Goal: Task Accomplishment & Management: Use online tool/utility

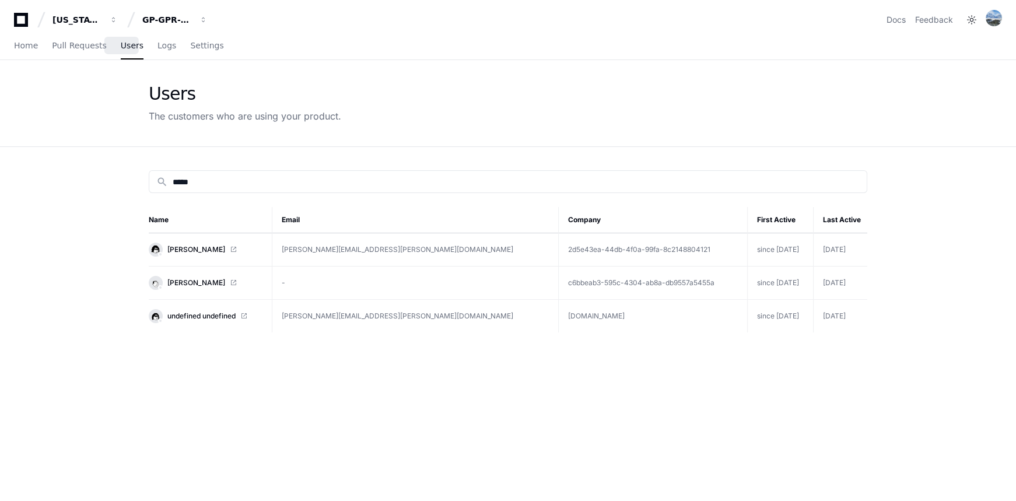
click at [121, 49] on span "Users" at bounding box center [132, 45] width 23 height 7
click at [200, 16] on span "button" at bounding box center [204, 20] width 8 height 8
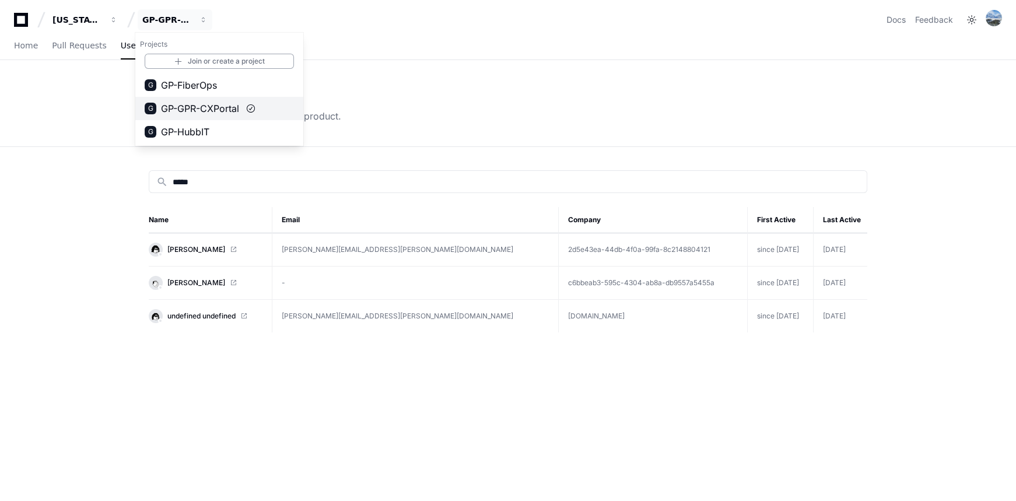
click at [187, 102] on span "GP-GPR-CXPortal" at bounding box center [200, 109] width 78 height 14
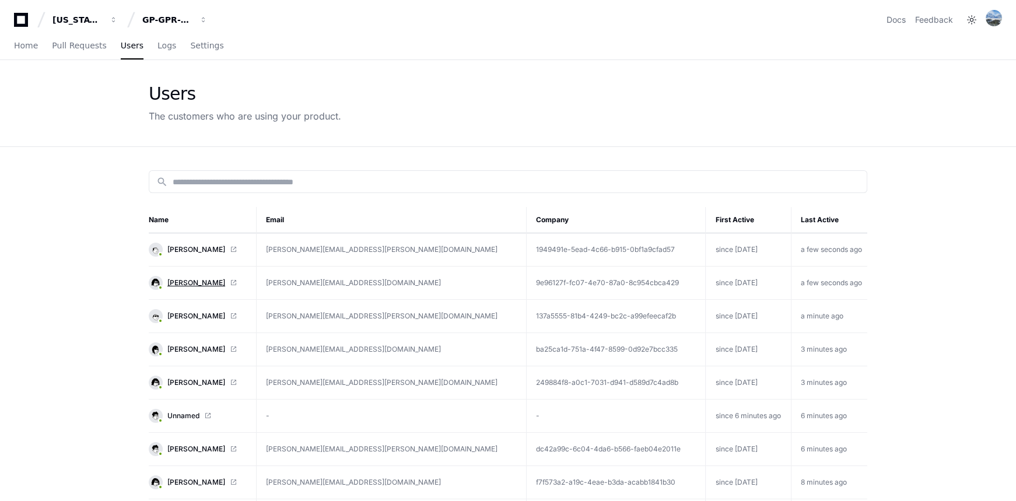
click at [175, 284] on span "Chris Kennedy" at bounding box center [196, 282] width 58 height 9
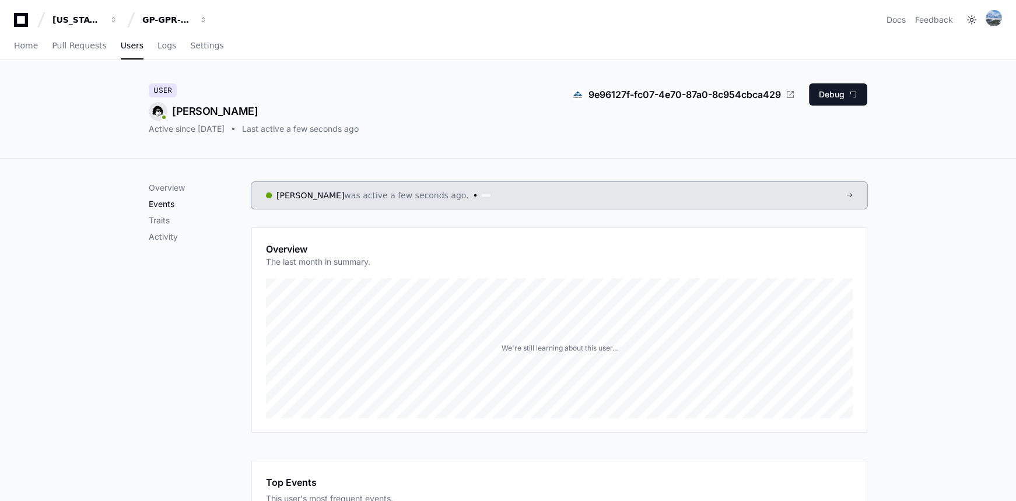
click at [163, 205] on p "Events" at bounding box center [200, 204] width 103 height 12
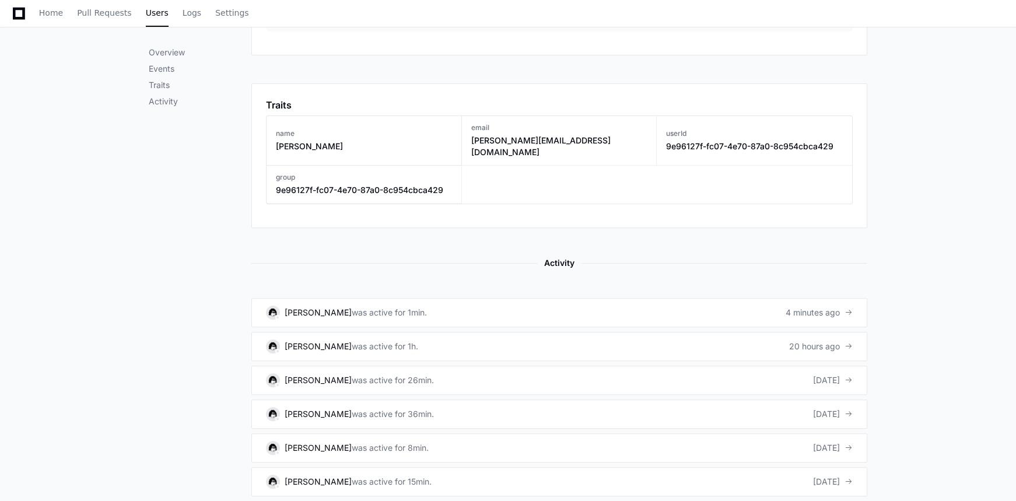
scroll to position [579, 0]
click at [500, 303] on link "Chris Kennedy was active for 1min. 4 minutes ago" at bounding box center [559, 312] width 616 height 29
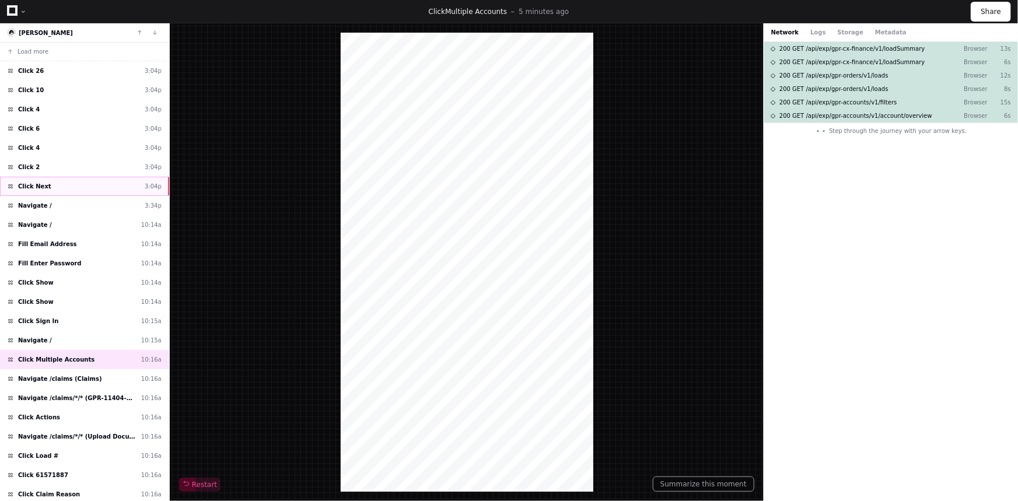
click at [83, 184] on div "Click Next 3:04p" at bounding box center [84, 186] width 169 height 19
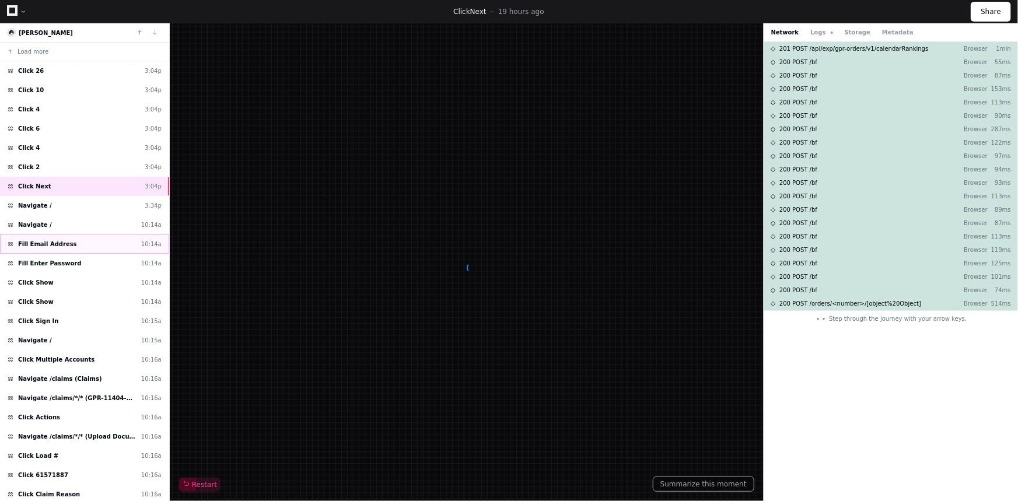
click at [96, 249] on div "Fill Email Address 10:14a" at bounding box center [84, 244] width 169 height 19
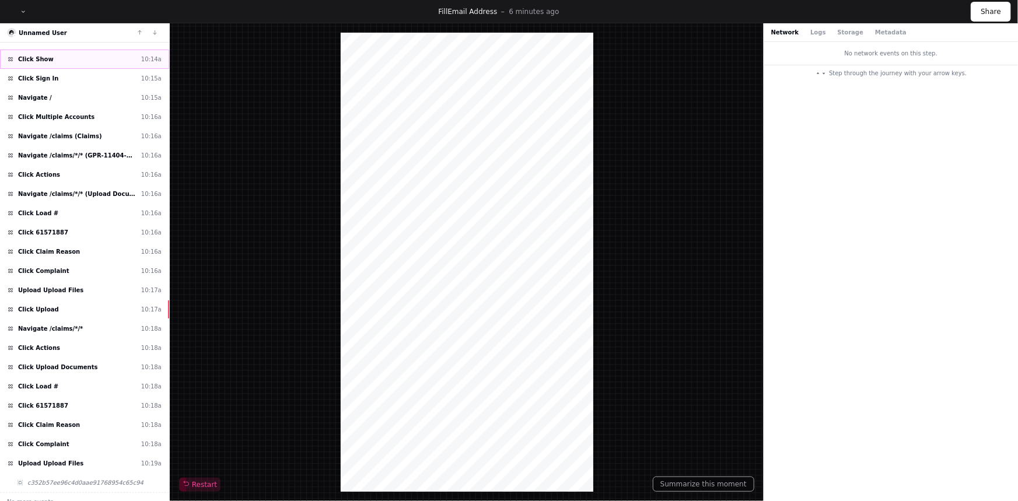
scroll to position [247, 0]
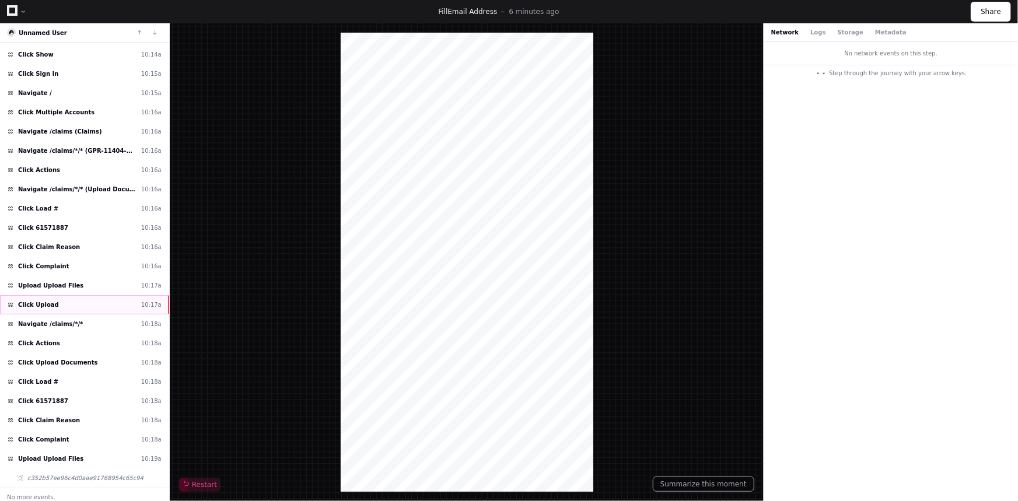
click at [92, 303] on div "Click Upload 10:17a" at bounding box center [84, 304] width 169 height 19
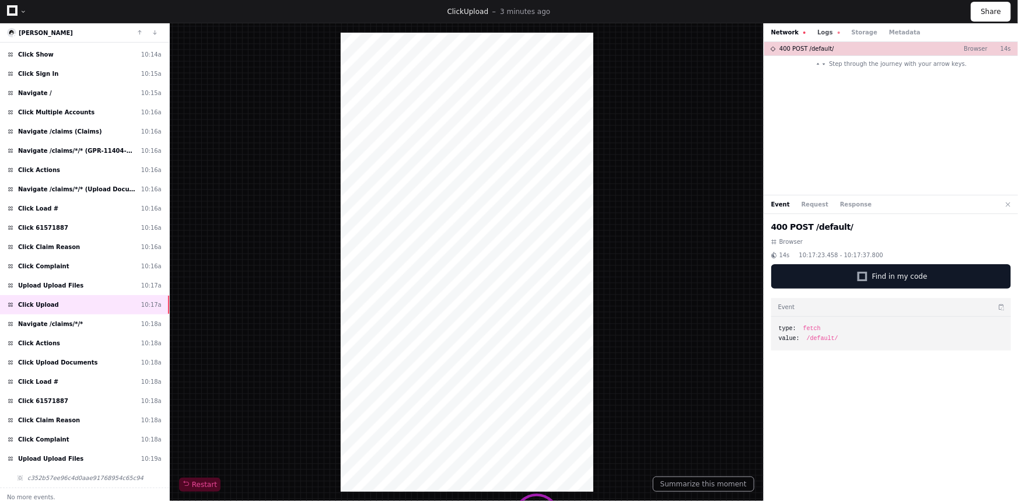
click at [819, 33] on button "Logs" at bounding box center [828, 32] width 22 height 9
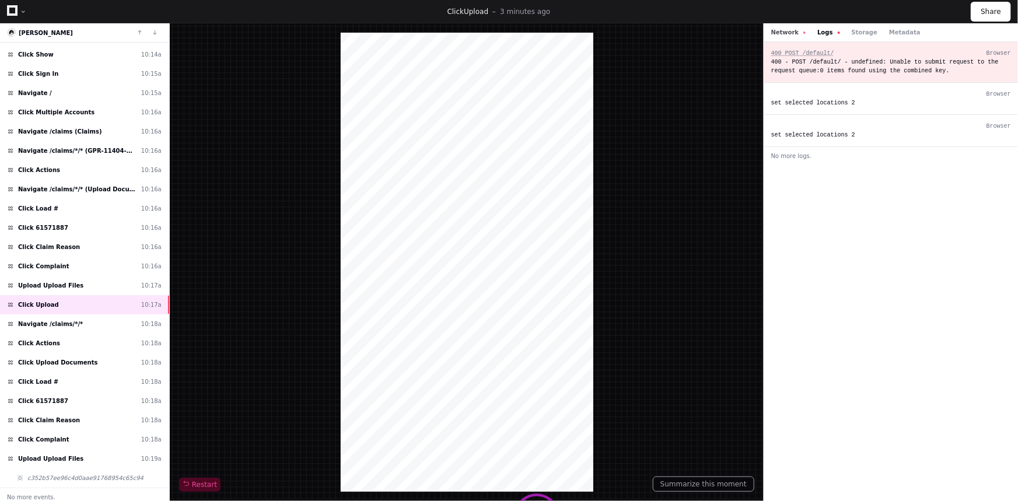
click at [792, 34] on button "Network" at bounding box center [788, 32] width 35 height 9
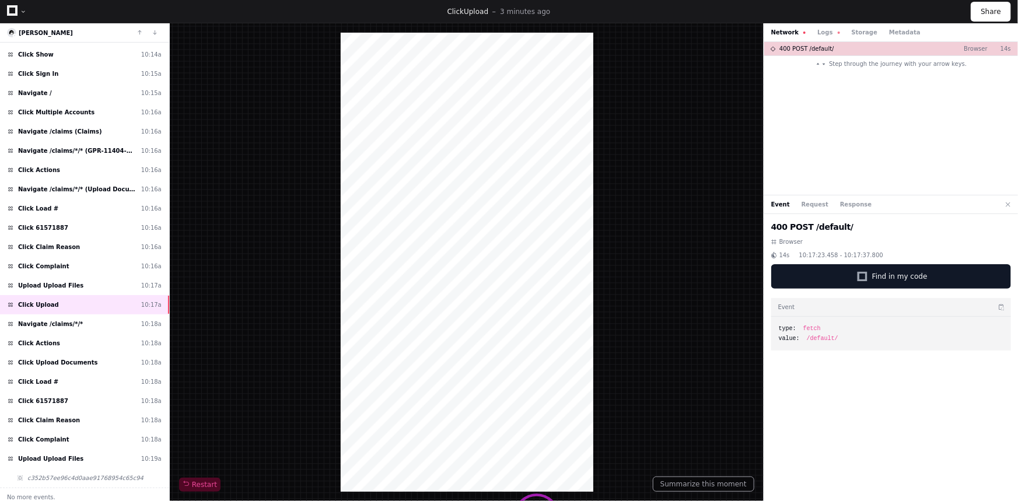
click at [803, 214] on div "400 POST /default/ Browser 14s 10:17:23.458 - 10:17:37.800 Find in my code Even…" at bounding box center [891, 360] width 254 height 292
click at [799, 210] on div "Event Request Response" at bounding box center [891, 204] width 254 height 19
click at [842, 205] on button "Response" at bounding box center [856, 204] width 32 height 9
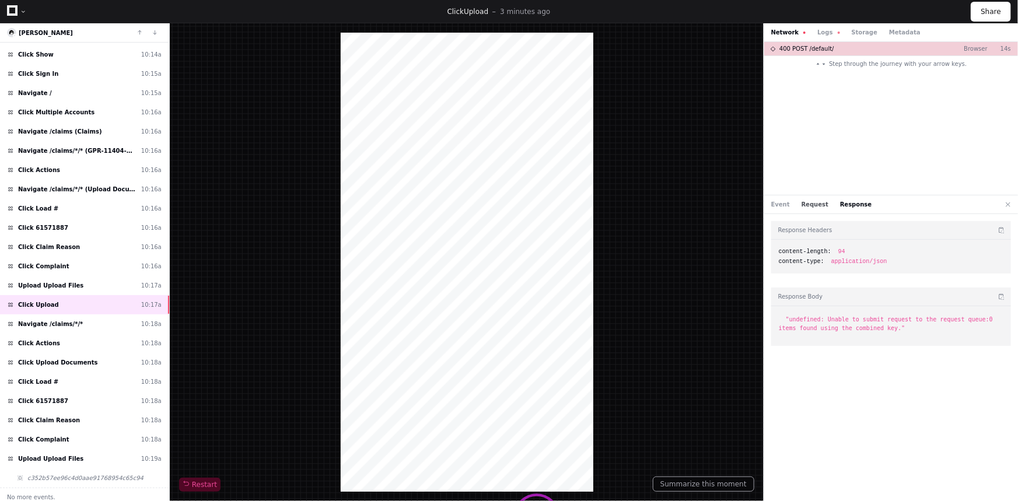
click at [815, 202] on button "Request" at bounding box center [815, 204] width 27 height 9
click at [840, 204] on button "Response" at bounding box center [856, 204] width 32 height 9
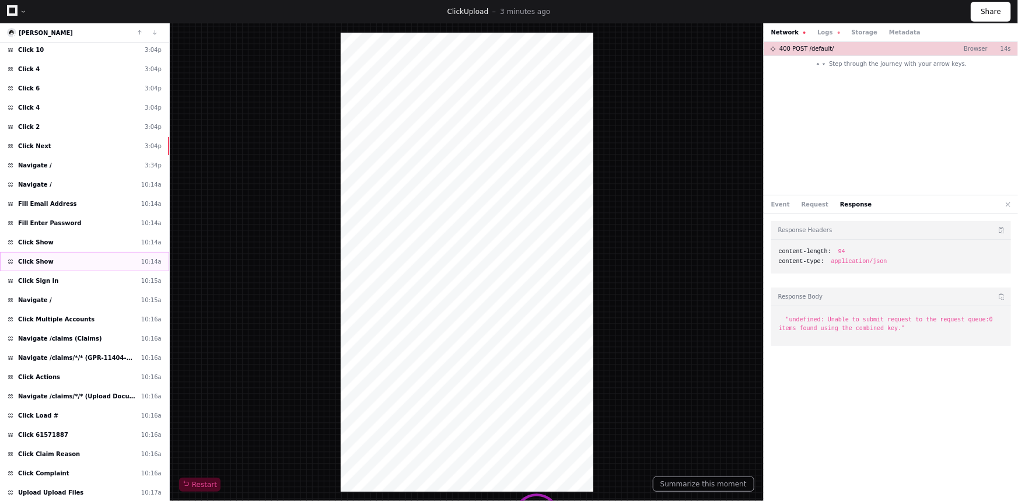
scroll to position [37, 0]
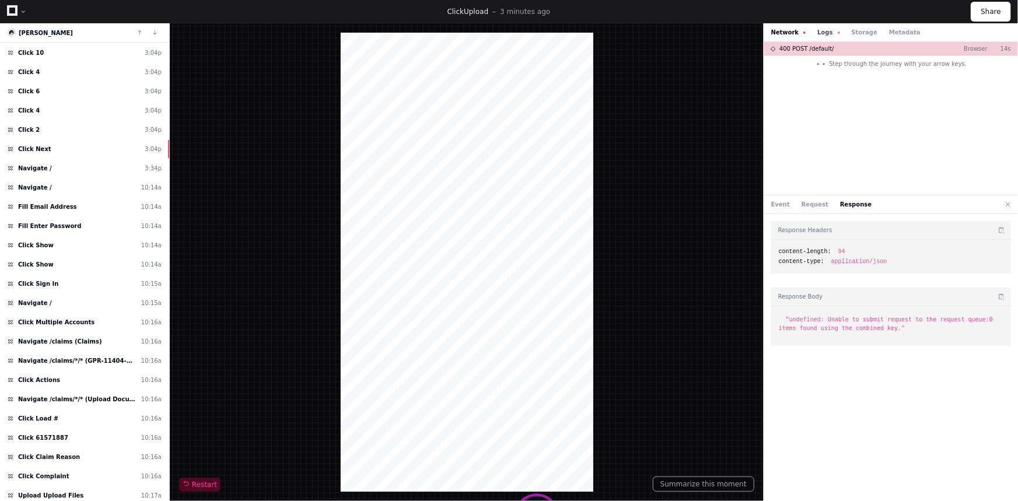
click at [820, 34] on button "Logs" at bounding box center [828, 32] width 22 height 9
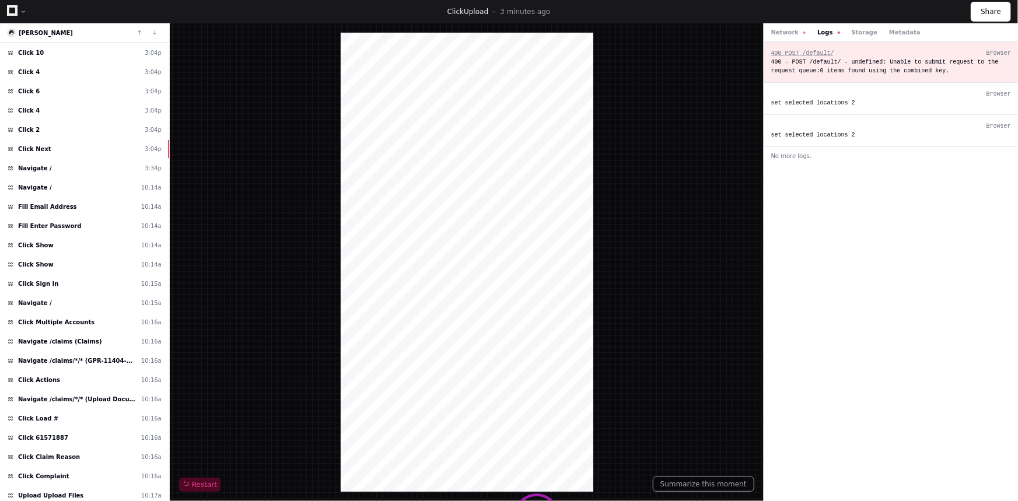
click at [843, 29] on div "Network Logs Storage Metadata" at bounding box center [845, 32] width 149 height 9
click at [852, 31] on button "Storage" at bounding box center [865, 32] width 26 height 9
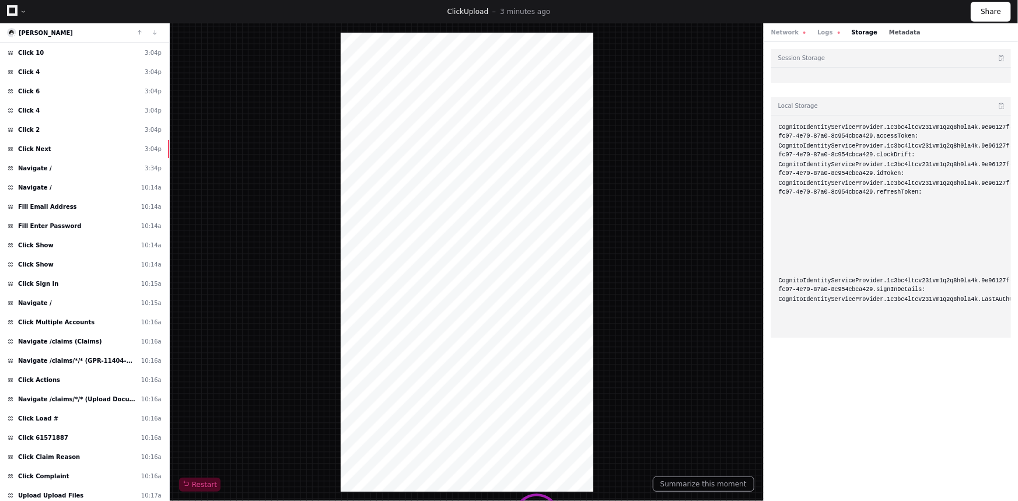
click at [889, 34] on button "Metadata" at bounding box center [905, 32] width 32 height 9
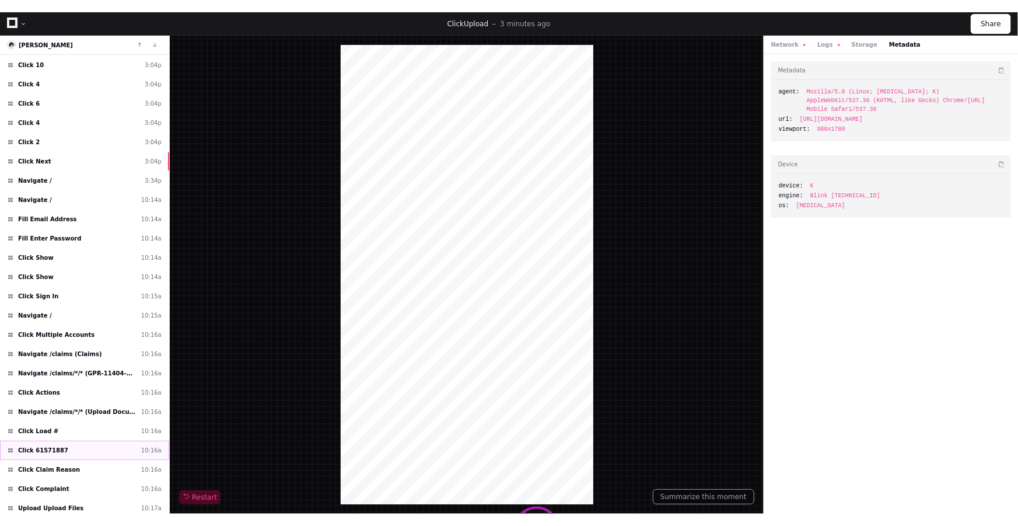
scroll to position [247, 0]
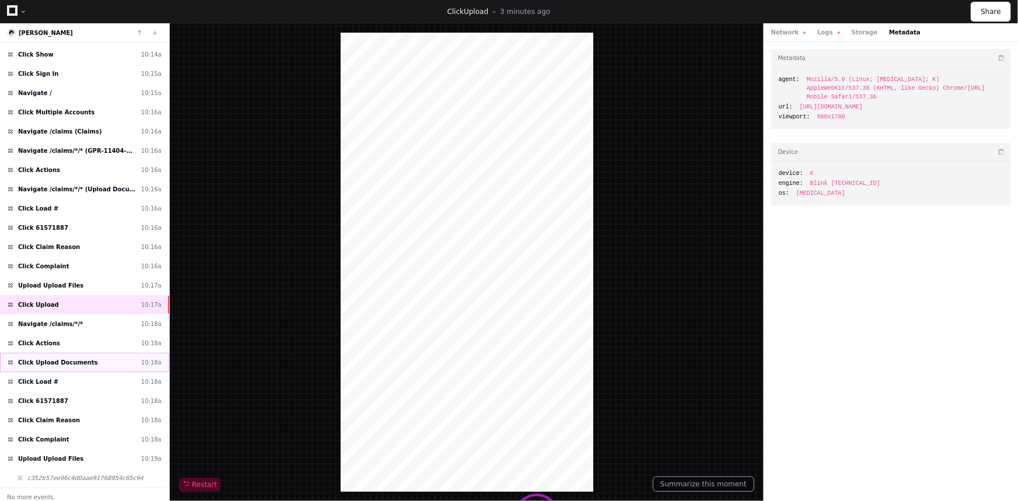
click at [72, 358] on span "Click Upload Documents" at bounding box center [58, 362] width 80 height 9
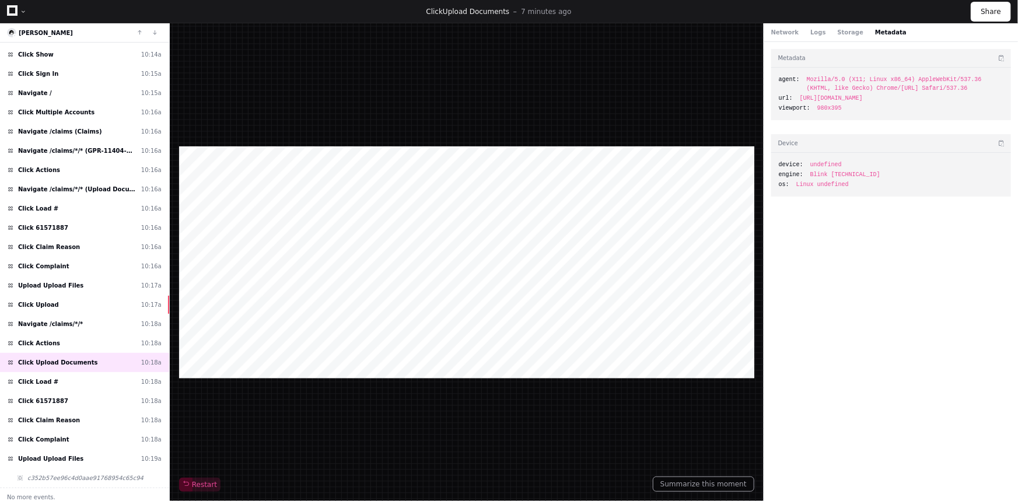
click at [796, 33] on div "Network Logs Storage Metadata" at bounding box center [838, 32] width 135 height 9
click at [776, 32] on button "Network" at bounding box center [785, 32] width 28 height 9
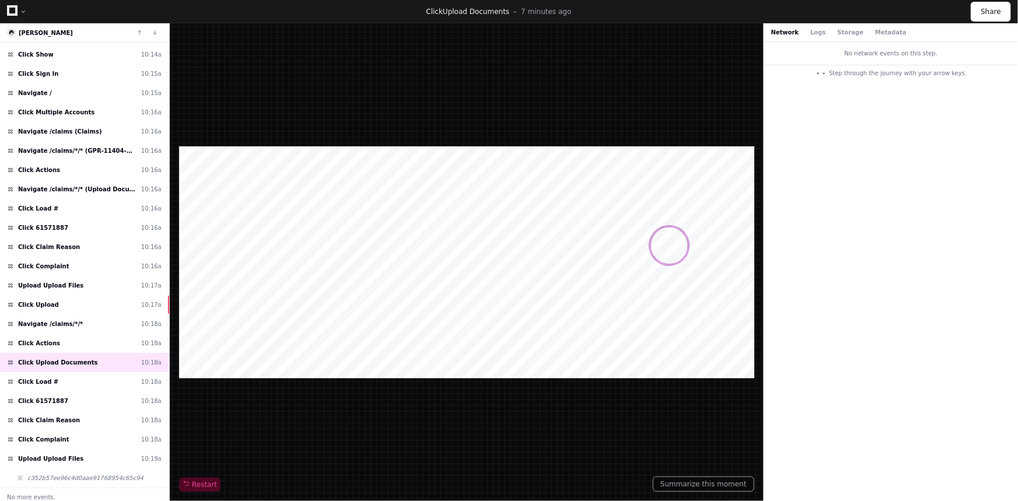
click at [800, 33] on div "Network Logs Storage Metadata" at bounding box center [838, 32] width 135 height 9
click at [811, 33] on button "Logs" at bounding box center [817, 32] width 15 height 9
click at [838, 28] on button "Storage" at bounding box center [851, 32] width 26 height 9
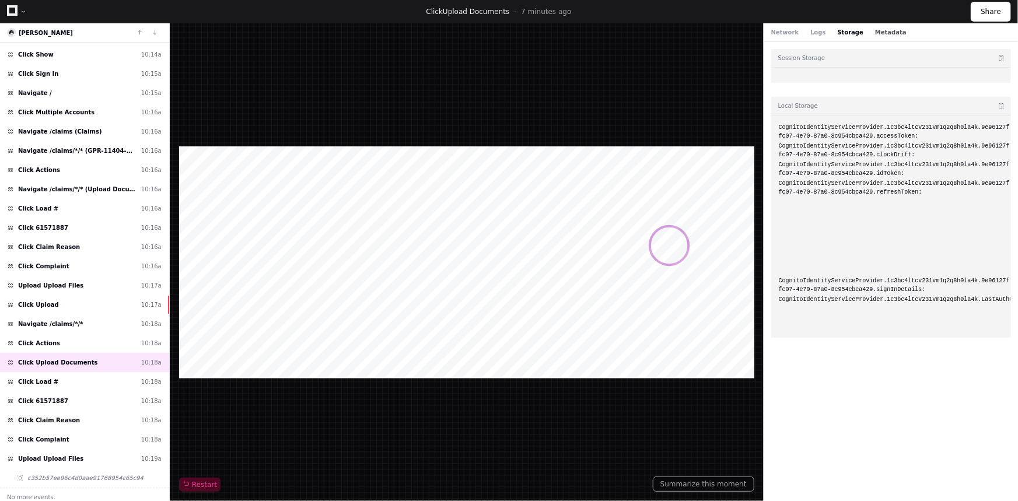
click at [875, 34] on button "Metadata" at bounding box center [891, 32] width 32 height 9
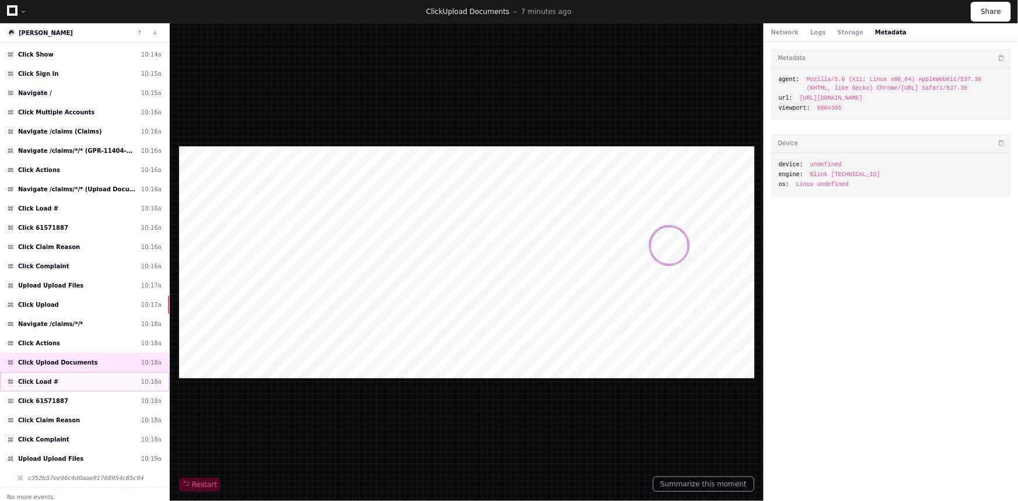
click at [69, 382] on div "Click Load # 10:18a" at bounding box center [84, 381] width 169 height 19
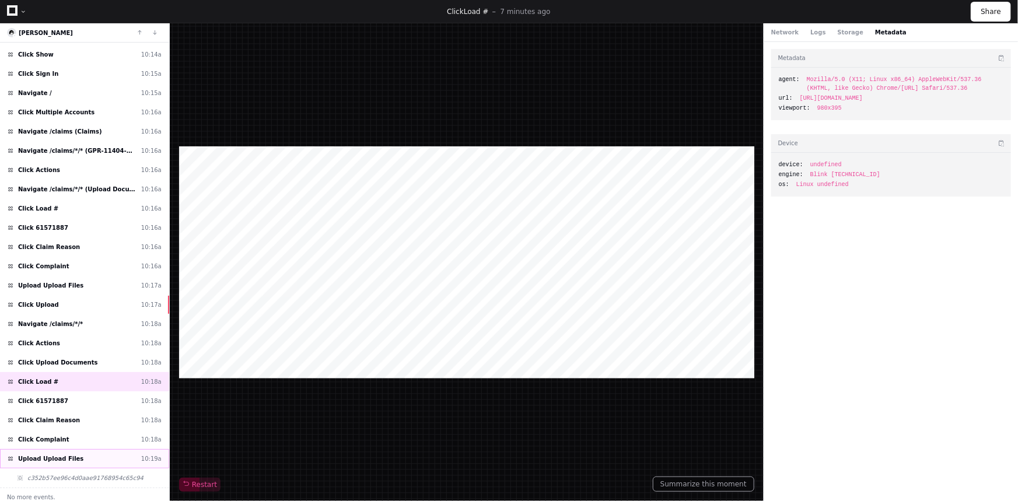
click at [82, 450] on div "Upload Upload Files 10:19a" at bounding box center [84, 458] width 169 height 19
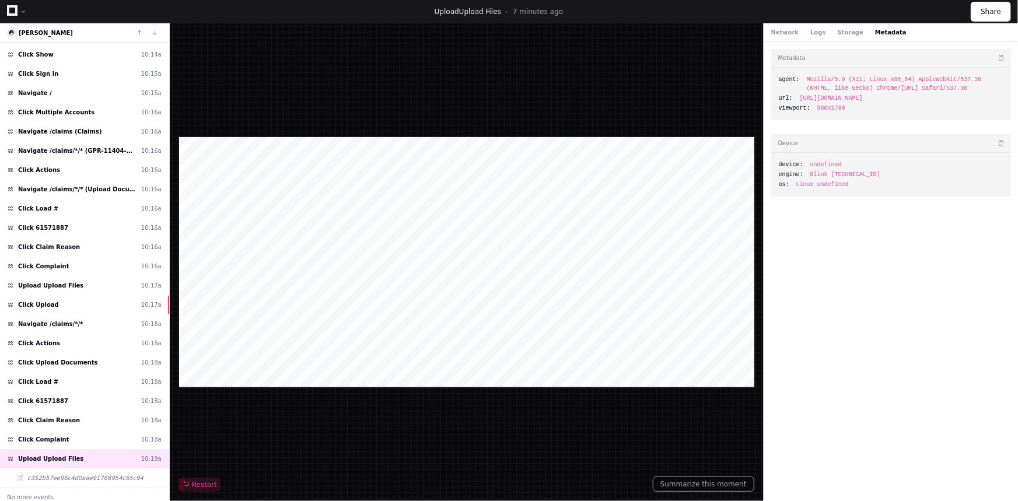
click at [794, 32] on div "Network Logs Storage Metadata" at bounding box center [838, 32] width 135 height 9
click at [789, 32] on button "Network" at bounding box center [785, 32] width 28 height 9
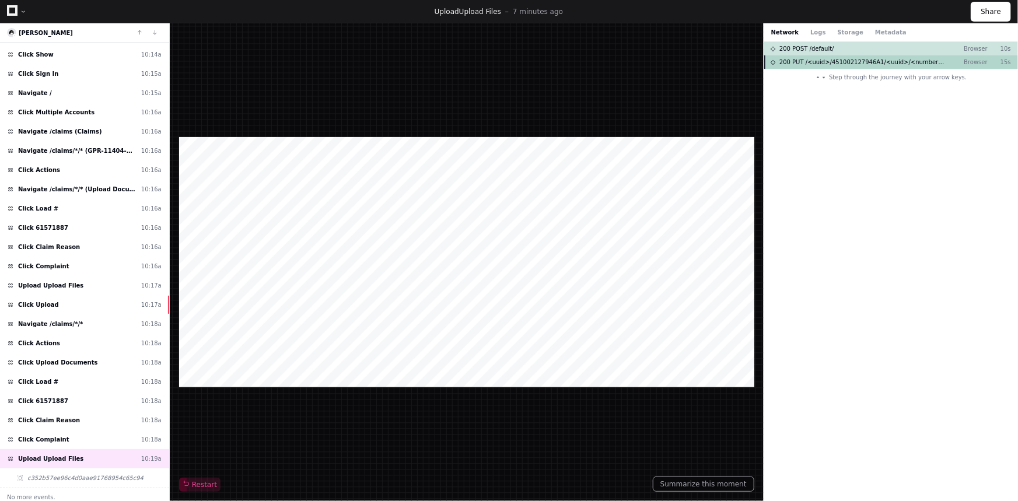
click at [819, 58] on span "200 PUT /<uuid>/451002127946A1/<uuid>/<number>/Complaint/Snapchat<number>jpg" at bounding box center [863, 62] width 166 height 9
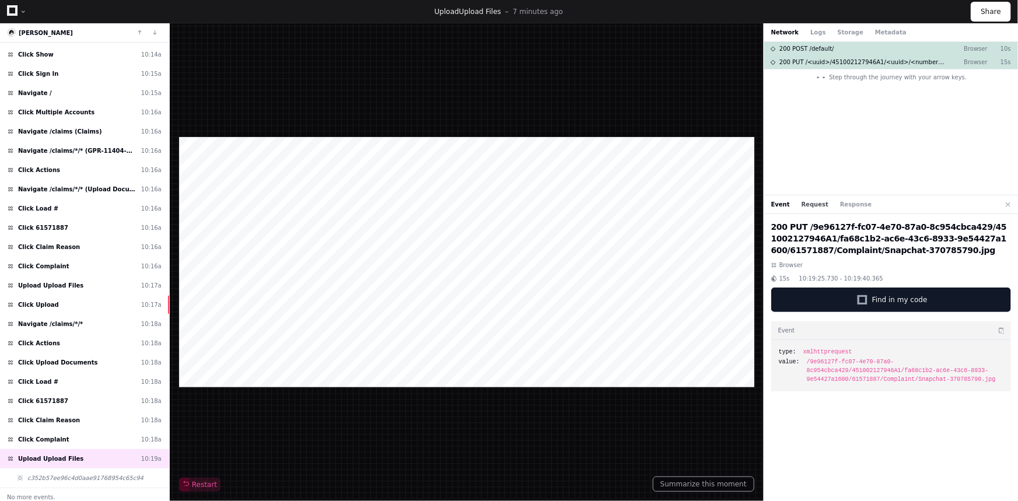
click at [812, 200] on button "Request" at bounding box center [815, 204] width 27 height 9
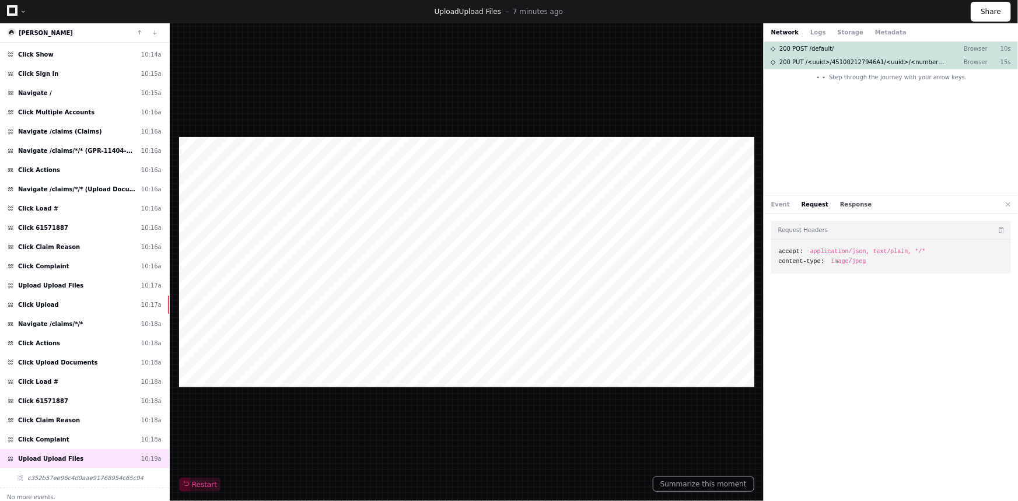
click at [843, 200] on button "Response" at bounding box center [856, 204] width 32 height 9
click at [805, 206] on button "Request" at bounding box center [815, 204] width 27 height 9
click at [787, 204] on div "Event Request Response" at bounding box center [821, 204] width 101 height 9
click at [778, 202] on button "Event" at bounding box center [780, 204] width 19 height 9
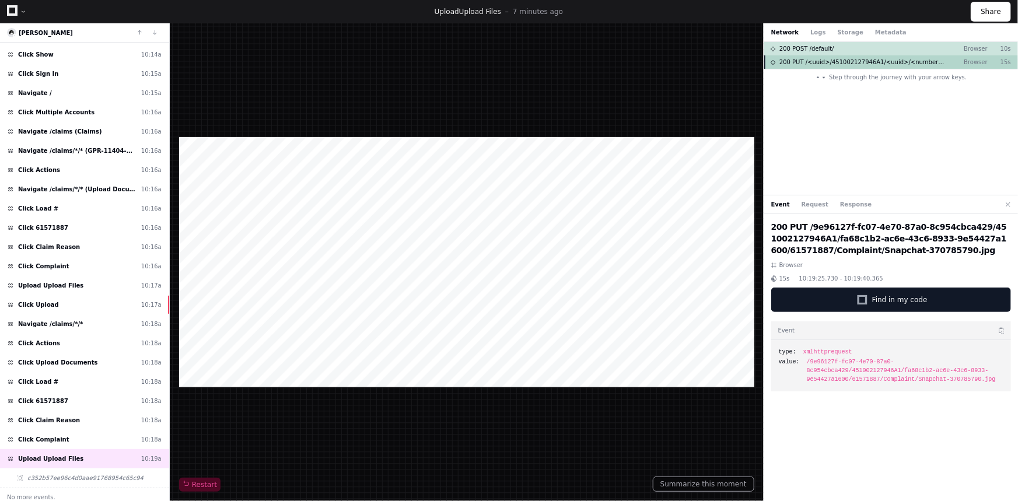
click at [810, 58] on span "200 PUT /<uuid>/451002127946A1/<uuid>/<number>/Complaint/Snapchat<number>jpg" at bounding box center [863, 62] width 166 height 9
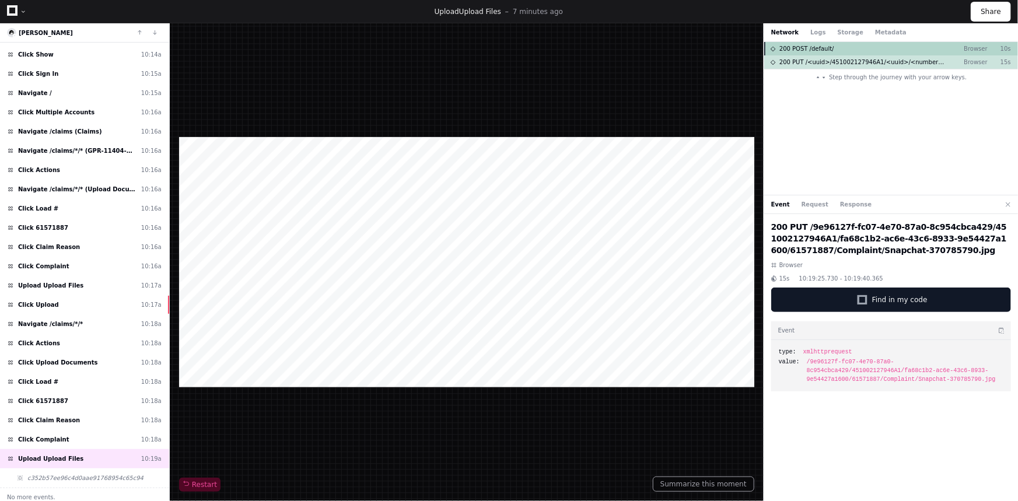
click at [808, 51] on span "200 POST /default/" at bounding box center [807, 48] width 55 height 9
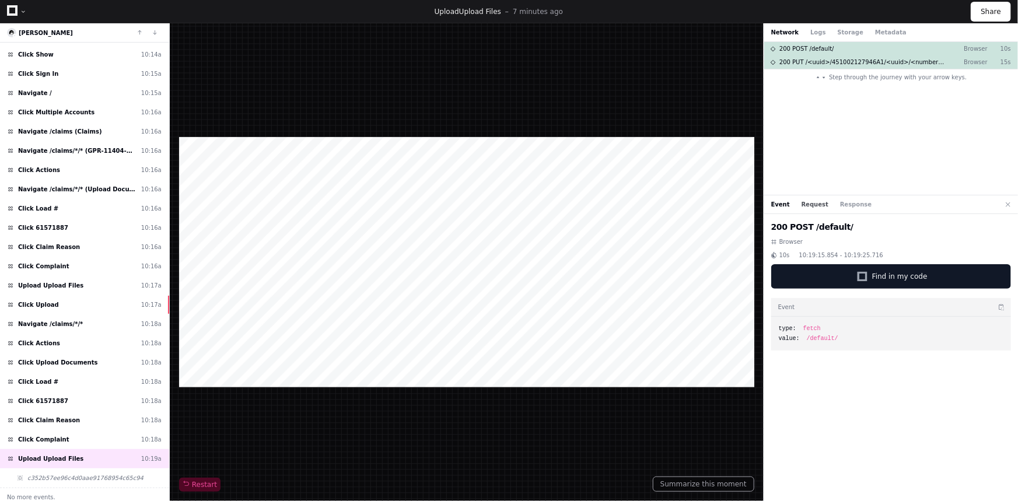
click at [802, 202] on button "Request" at bounding box center [815, 204] width 27 height 9
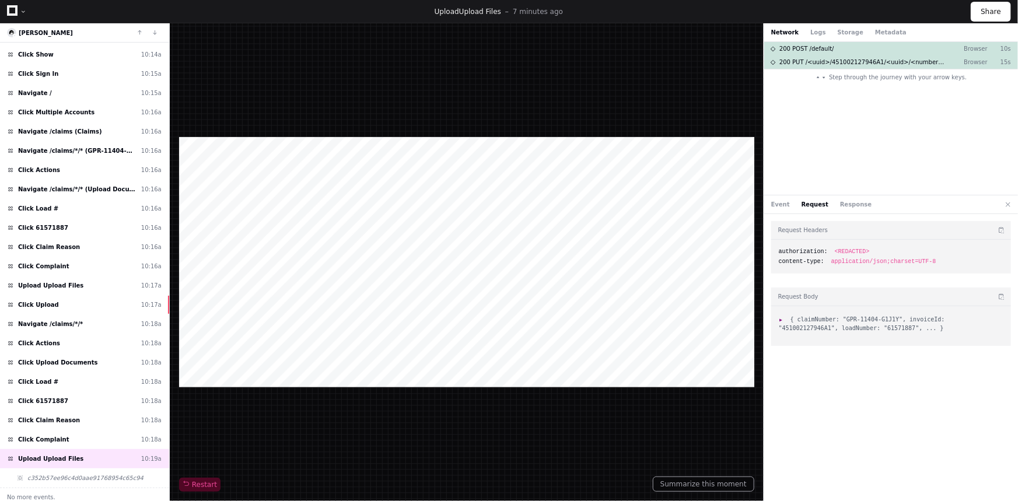
click at [787, 321] on li ": { claimNumber: "GPR-11404-G1J1Y", invoiceId: "451002127946A1", loadNumber: "6…" at bounding box center [891, 324] width 225 height 18
click at [781, 320] on span ":" at bounding box center [783, 319] width 8 height 6
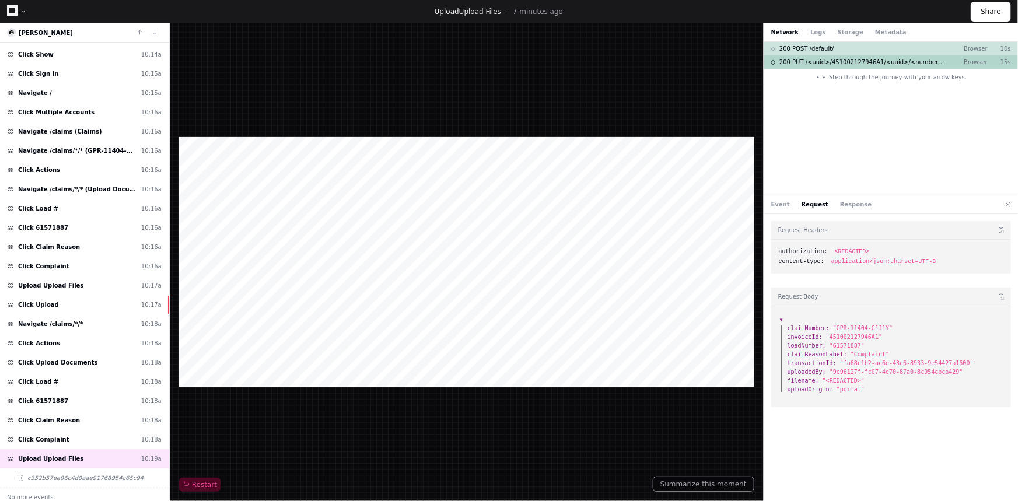
click at [811, 65] on span "200 PUT /<uuid>/451002127946A1/<uuid>/<number>/Complaint/Snapchat<number>jpg" at bounding box center [863, 62] width 166 height 9
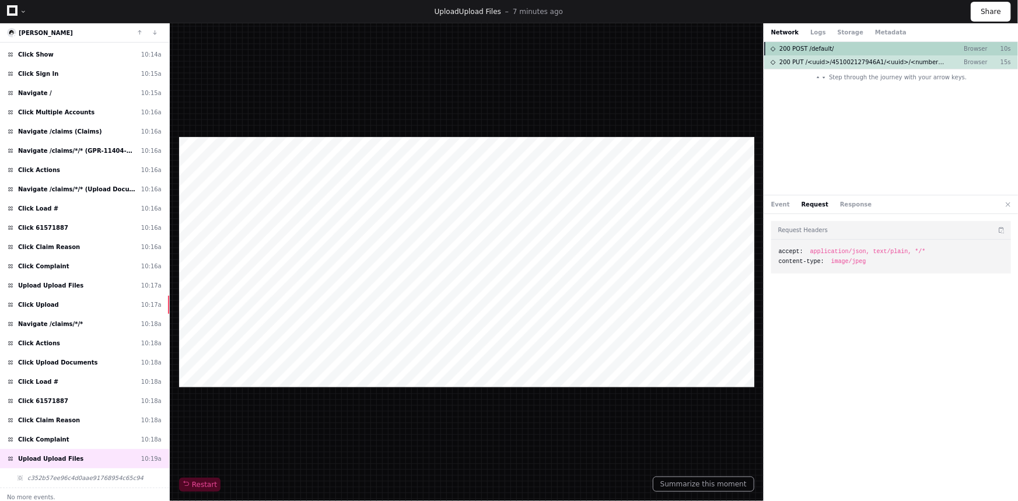
click at [804, 53] on span "200 POST /default/" at bounding box center [807, 48] width 55 height 9
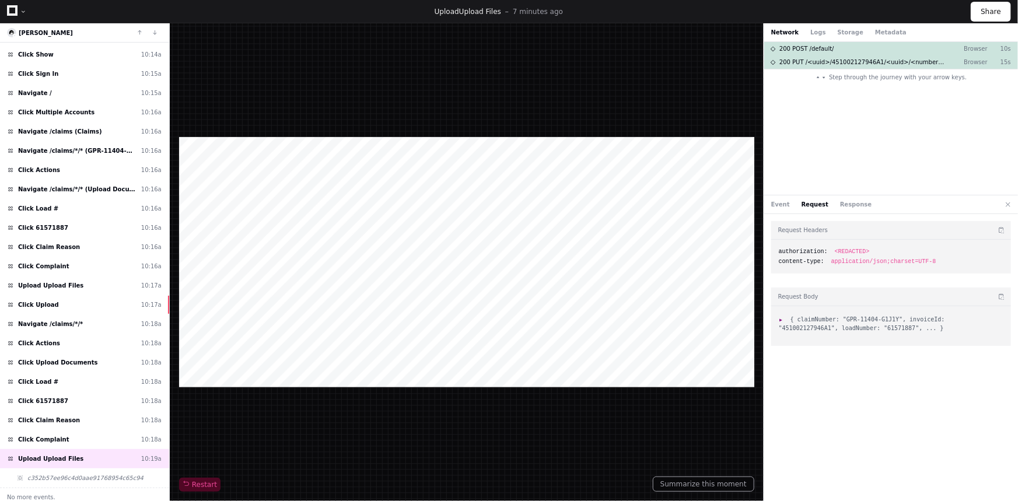
click at [781, 322] on li ": { claimNumber: "GPR-11404-G1J1Y", invoiceId: "451002127946A1", loadNumber: "6…" at bounding box center [891, 324] width 225 height 18
click at [782, 319] on span ":" at bounding box center [783, 319] width 8 height 6
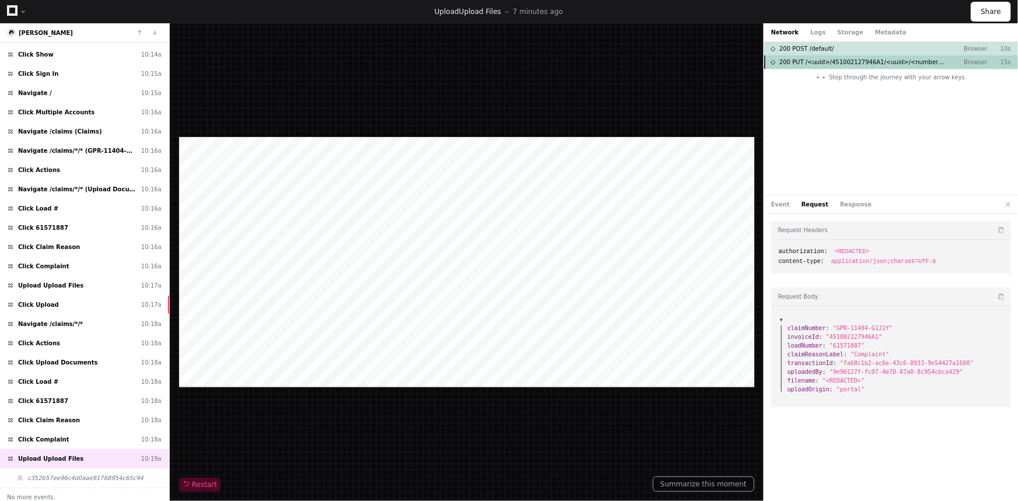
click at [789, 65] on span "200 PUT /<uuid>/451002127946A1/<uuid>/<number>/Complaint/Snapchat<number>jpg" at bounding box center [863, 62] width 166 height 9
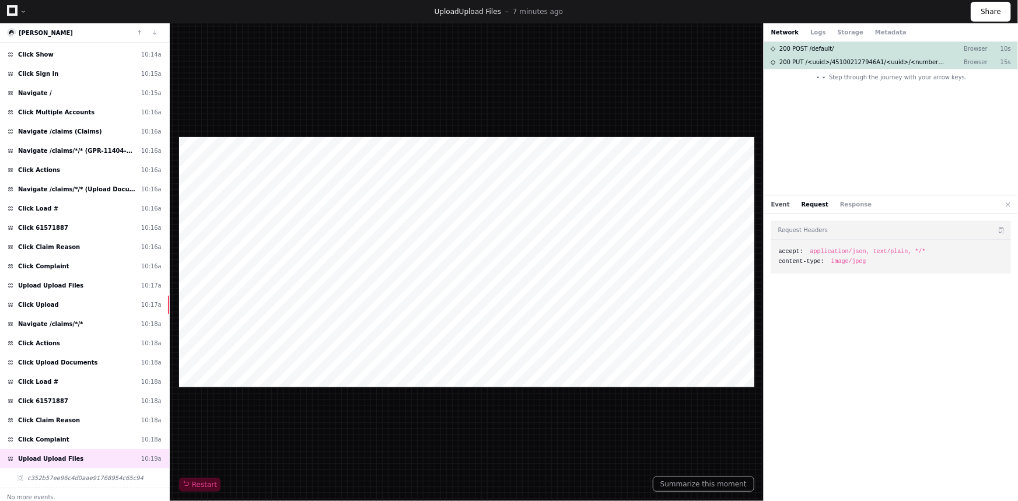
click at [779, 202] on button "Event" at bounding box center [780, 204] width 19 height 9
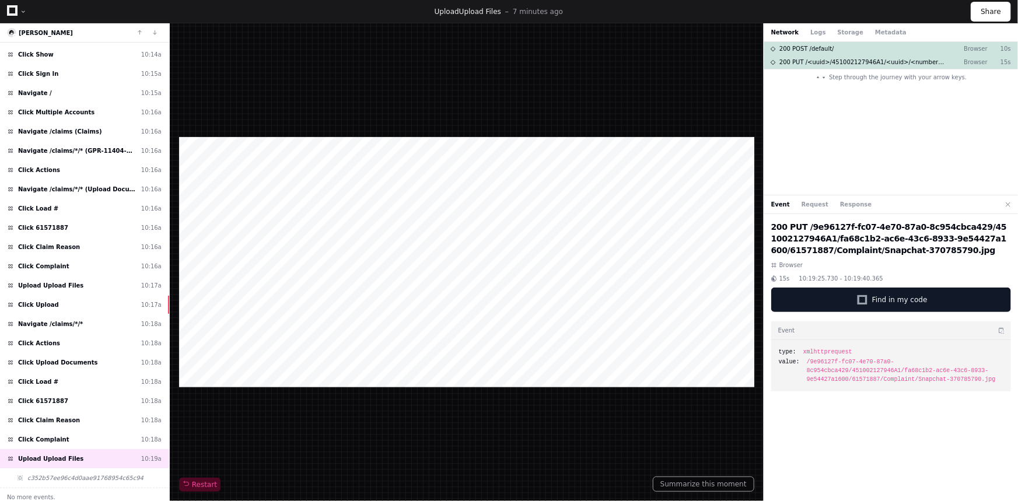
click at [822, 211] on div "Event Request Response" at bounding box center [891, 204] width 254 height 19
click at [812, 208] on button "Request" at bounding box center [815, 204] width 27 height 9
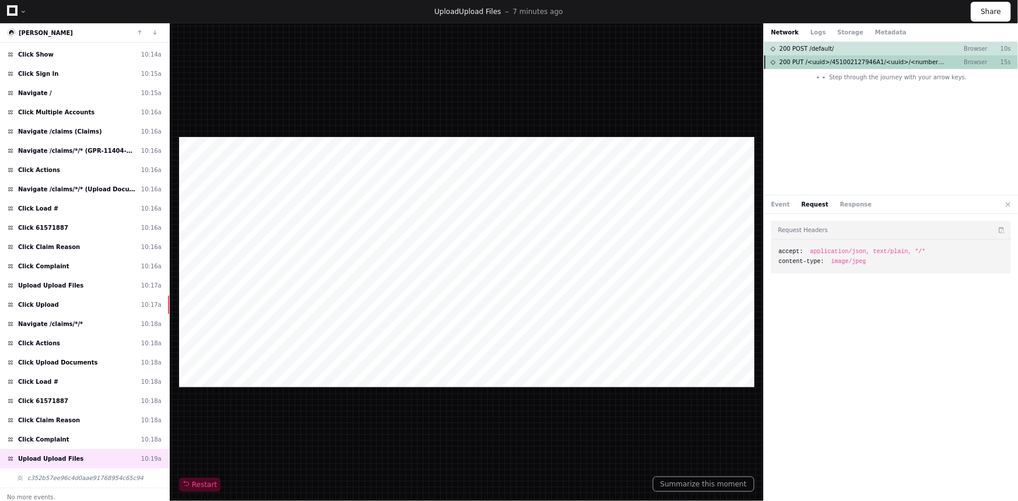
click at [873, 64] on span "200 PUT /<uuid>/451002127946A1/<uuid>/<number>/Complaint/Snapchat<number>jpg" at bounding box center [863, 62] width 166 height 9
click at [914, 64] on span "200 PUT /<uuid>/451002127946A1/<uuid>/<number>/Complaint/Snapchat<number>jpg" at bounding box center [863, 62] width 166 height 9
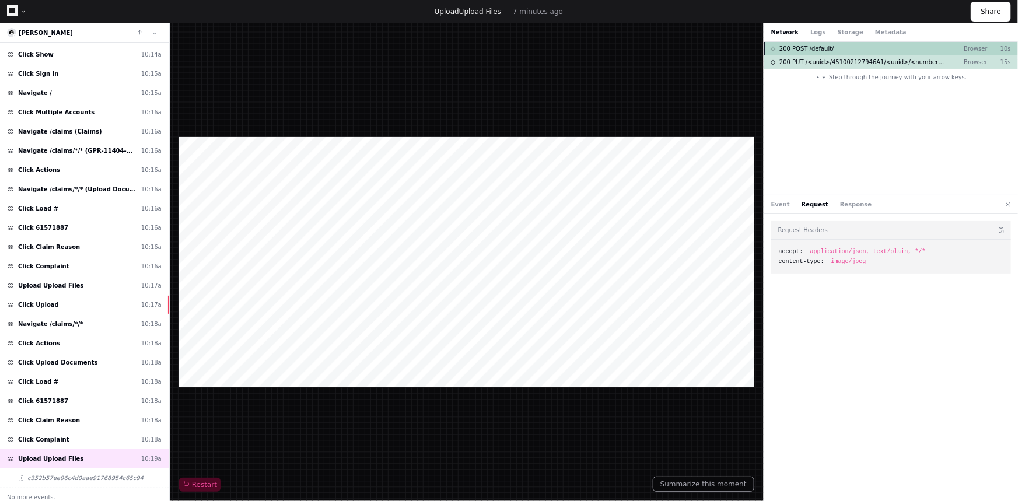
click at [875, 47] on div "200 POST /default/ Browser 10s" at bounding box center [891, 48] width 254 height 13
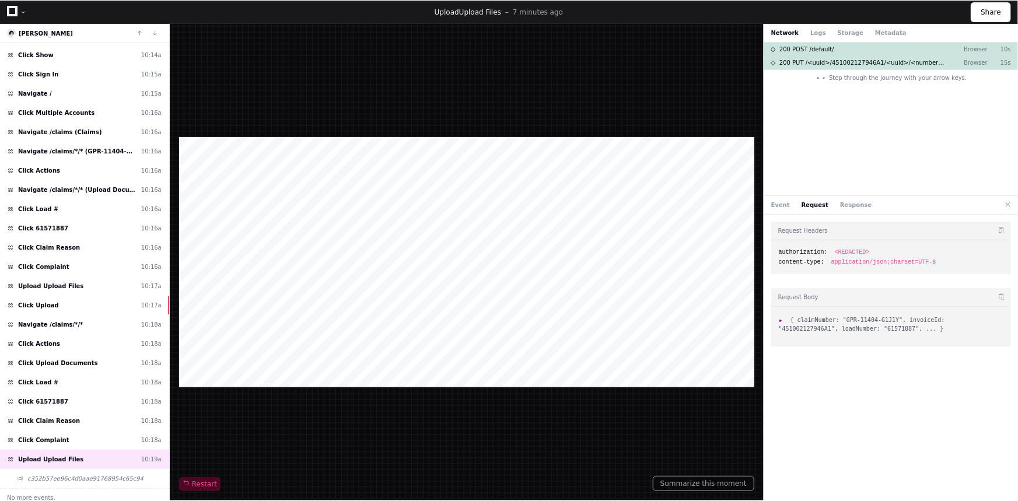
scroll to position [223, 0]
